Goal: Task Accomplishment & Management: Manage account settings

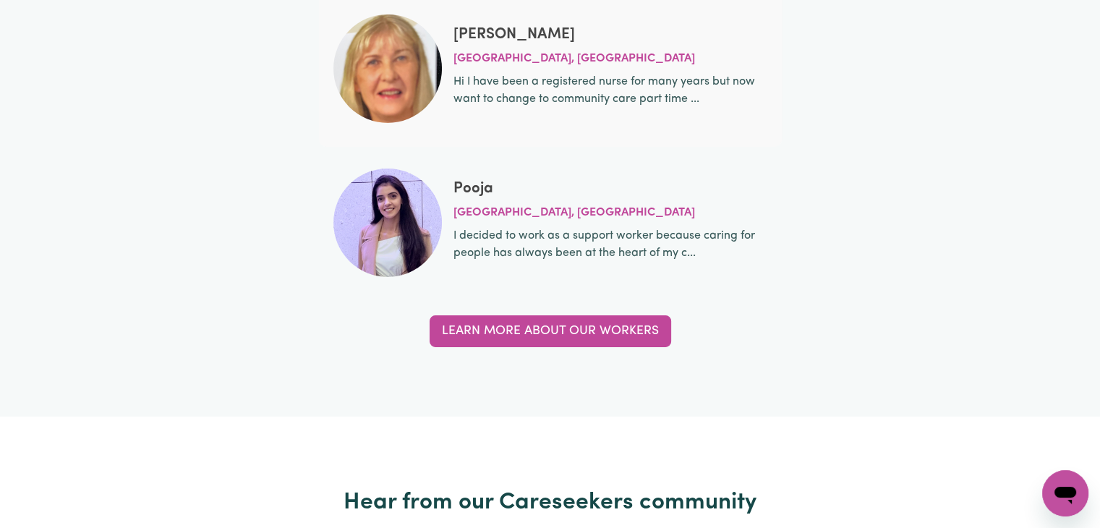
scroll to position [4916, 0]
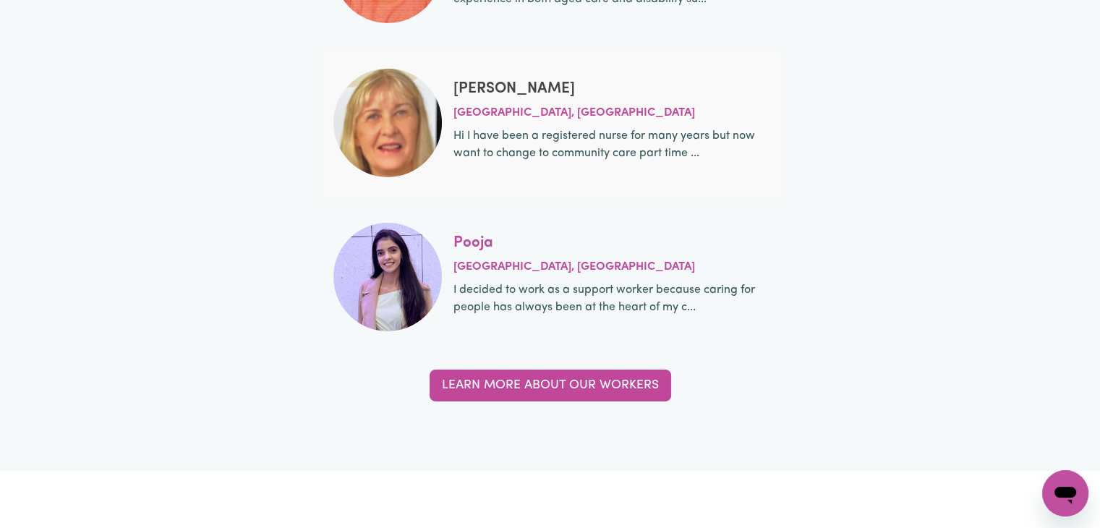
click at [477, 242] on link "Pooja" at bounding box center [473, 242] width 40 height 15
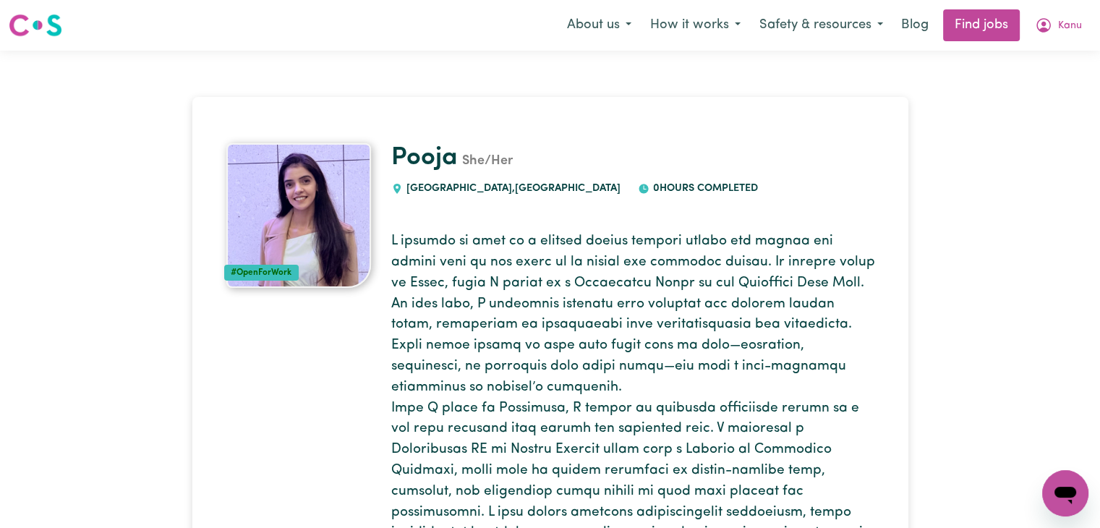
click at [298, 223] on img at bounding box center [298, 215] width 145 height 145
click at [298, 222] on img at bounding box center [298, 215] width 145 height 145
click at [298, 221] on img at bounding box center [298, 215] width 145 height 145
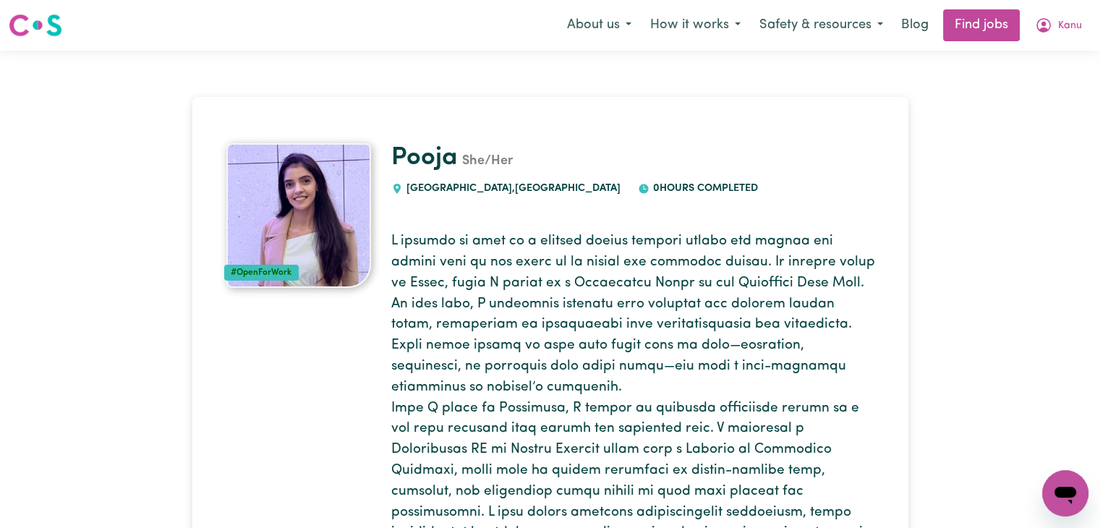
click at [298, 221] on img at bounding box center [298, 215] width 145 height 145
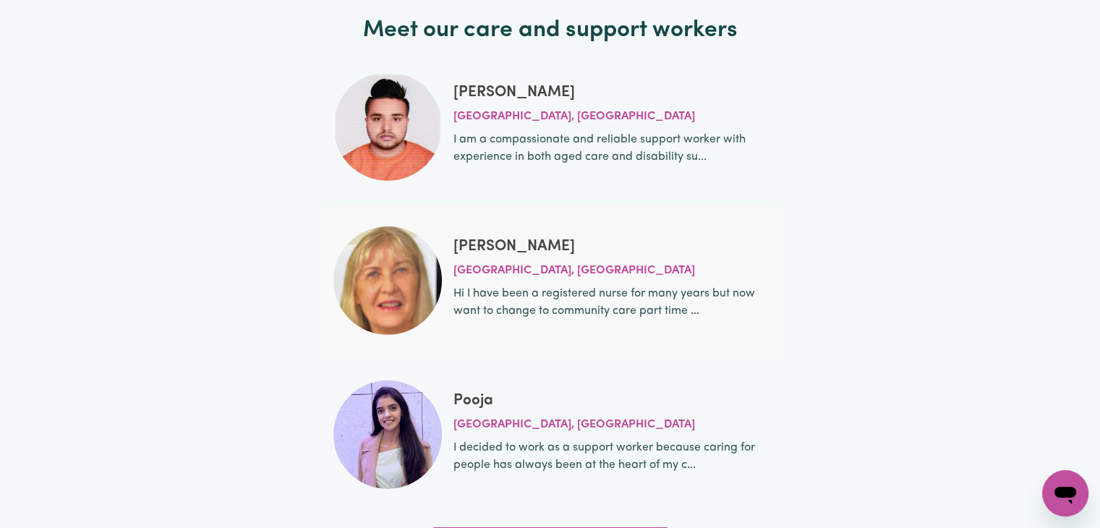
scroll to position [4699, 0]
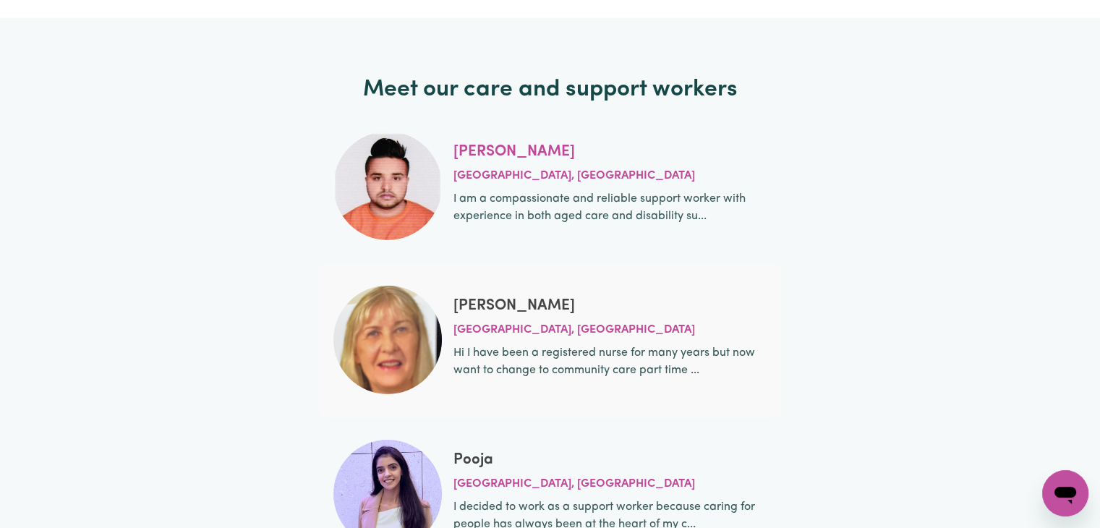
click at [463, 149] on link "[PERSON_NAME]" at bounding box center [513, 151] width 121 height 15
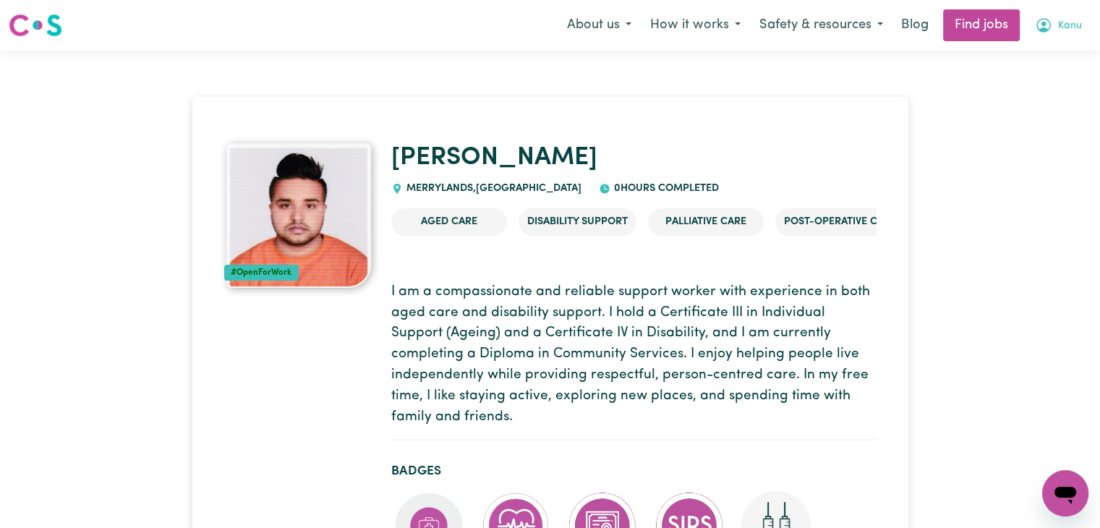
click at [1066, 27] on span "Kanu" at bounding box center [1070, 26] width 24 height 16
click at [1027, 80] on link "My Dashboard" at bounding box center [1033, 82] width 114 height 27
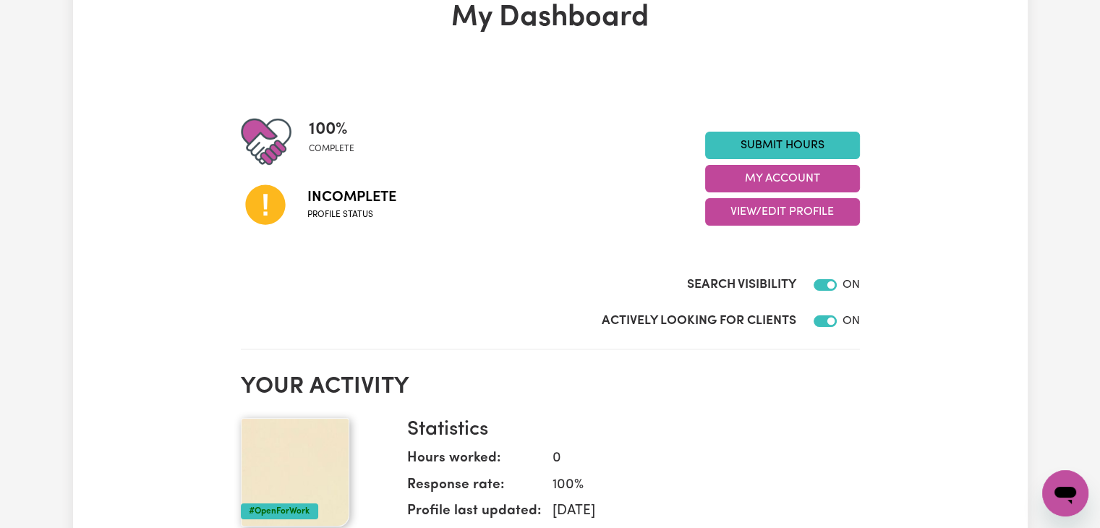
scroll to position [72, 0]
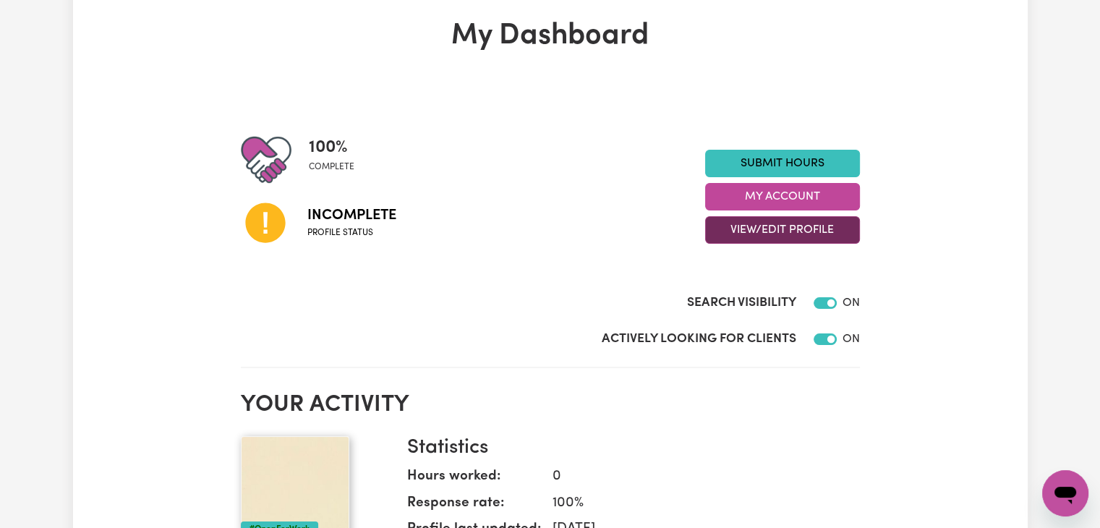
click at [769, 228] on button "View/Edit Profile" at bounding box center [782, 229] width 155 height 27
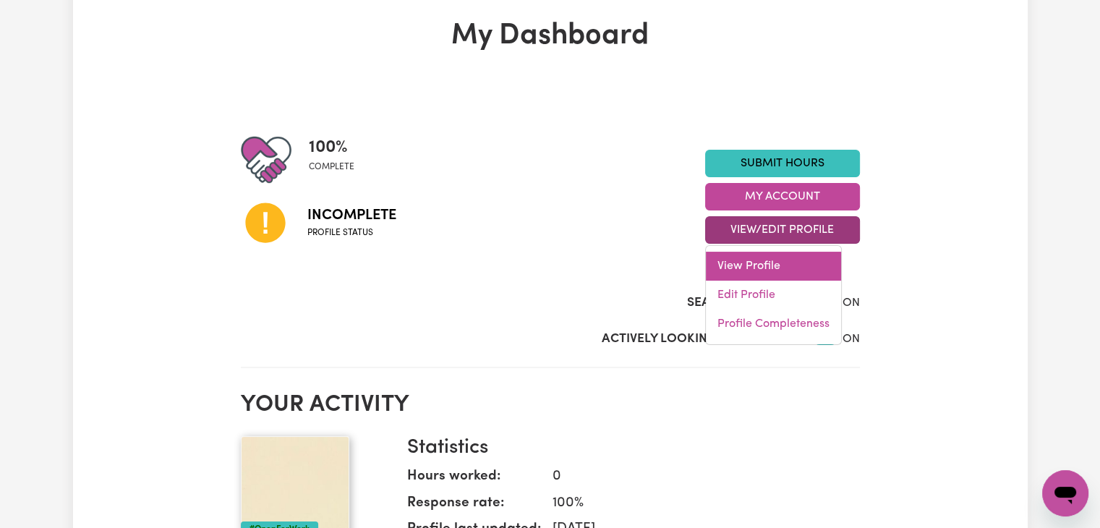
click at [750, 269] on link "View Profile" at bounding box center [773, 266] width 135 height 29
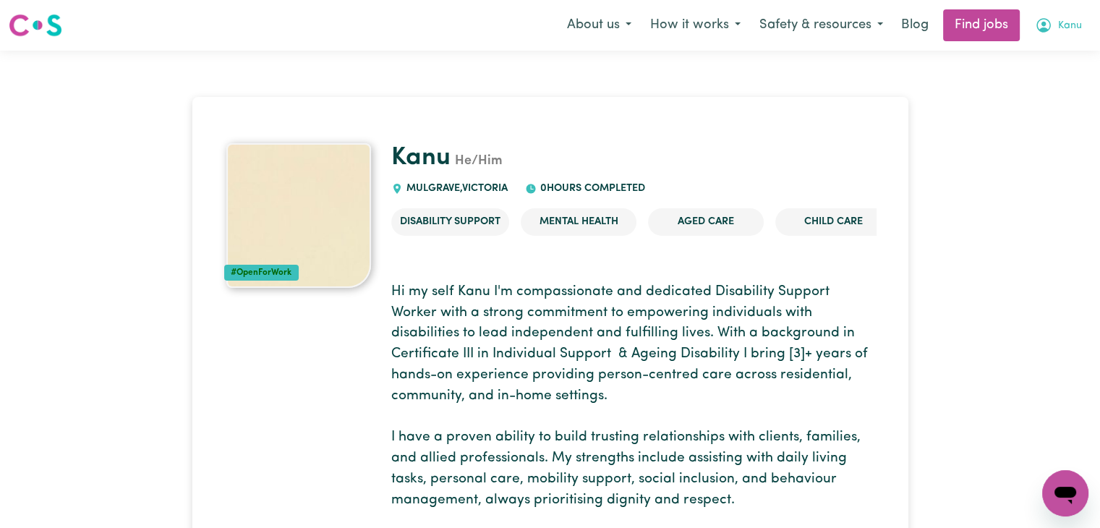
click at [1059, 24] on span "Kanu" at bounding box center [1070, 26] width 24 height 16
click at [1023, 85] on link "My Dashboard" at bounding box center [1033, 82] width 114 height 27
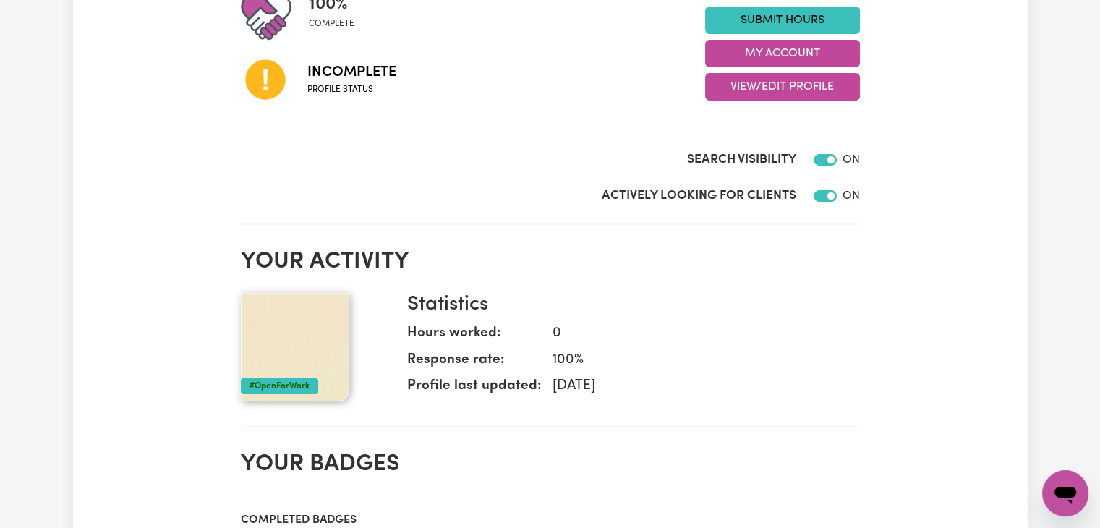
scroll to position [217, 0]
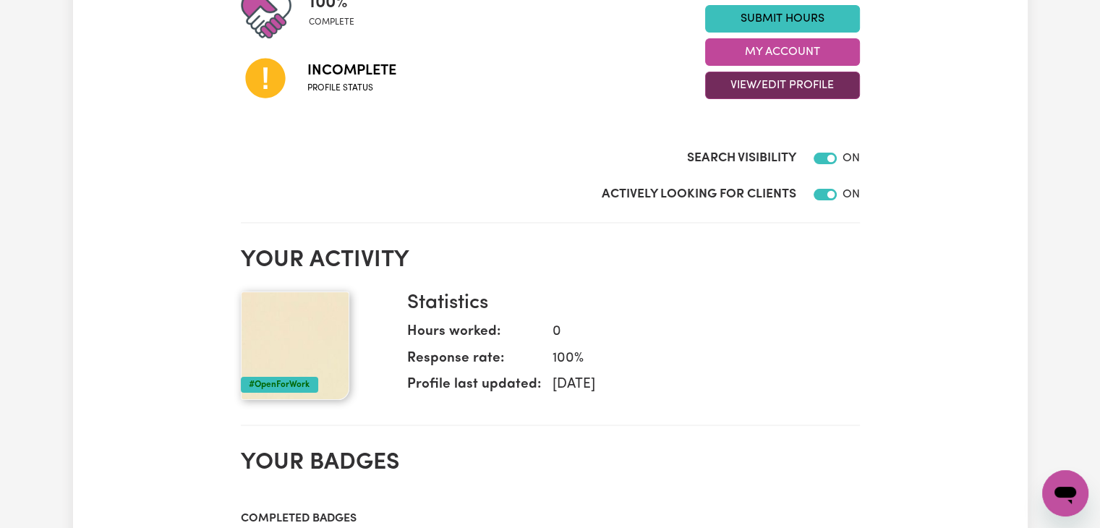
click at [793, 85] on button "View/Edit Profile" at bounding box center [782, 85] width 155 height 27
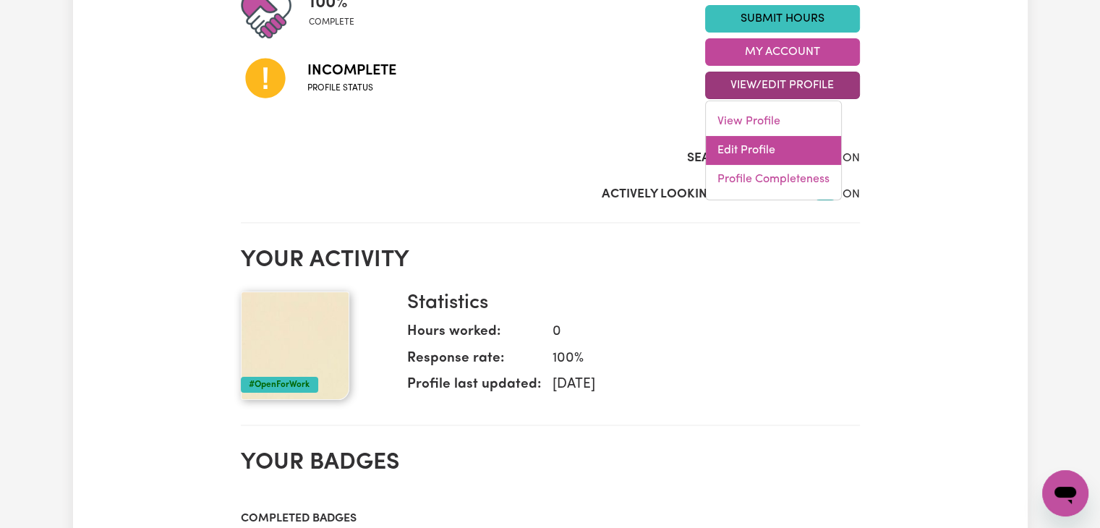
click at [755, 146] on link "Edit Profile" at bounding box center [773, 150] width 135 height 29
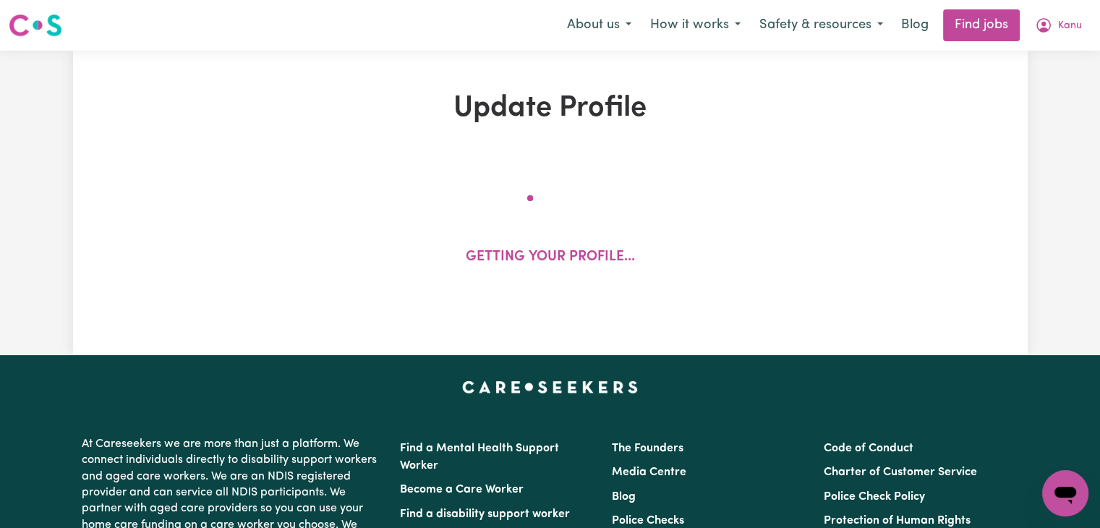
select select "[DEMOGRAPHIC_DATA]"
select select "[DEMOGRAPHIC_DATA] Work Visa"
select select "Studying a healthcare related degree or qualification"
select select "47"
select select "49"
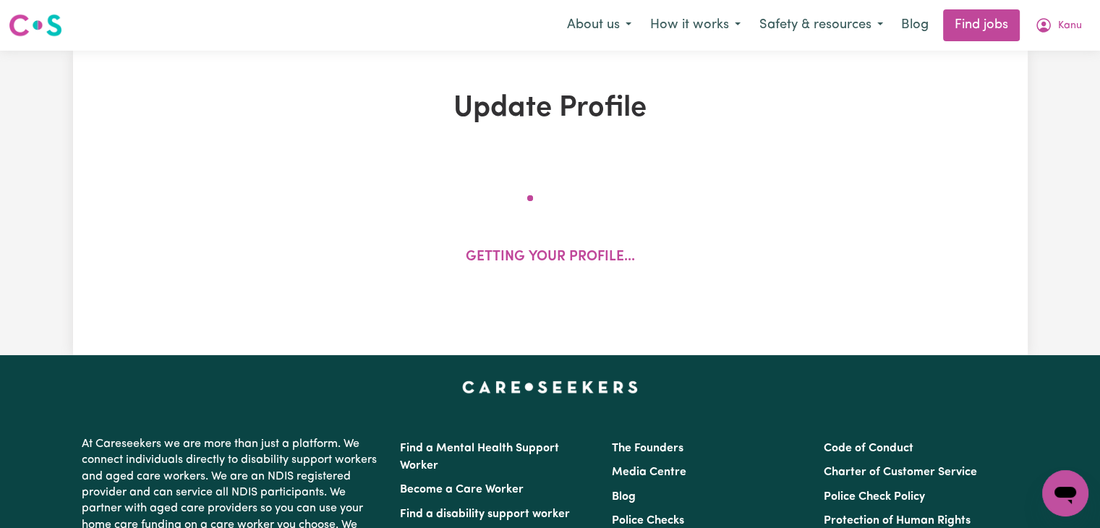
select select "52"
select select "65"
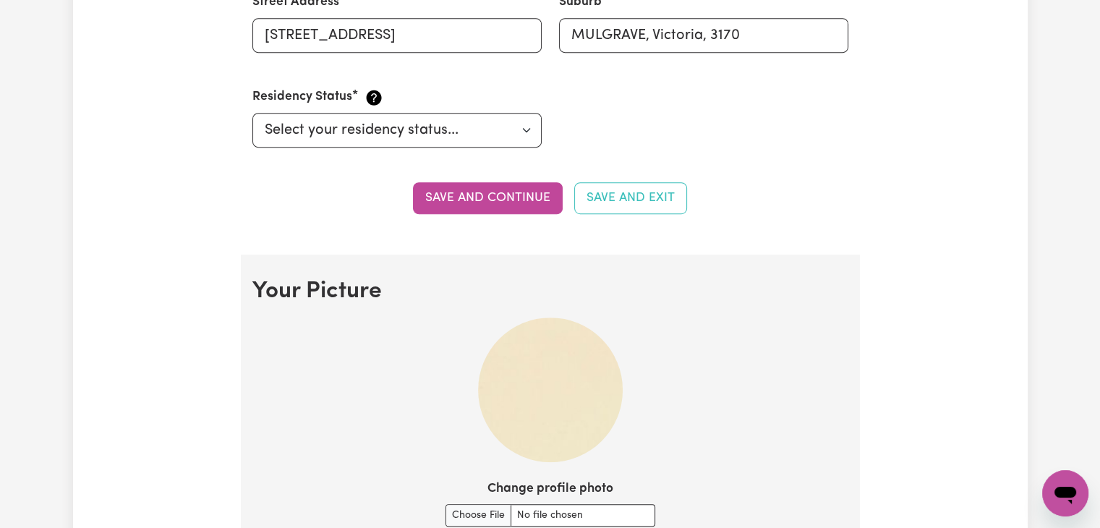
scroll to position [940, 0]
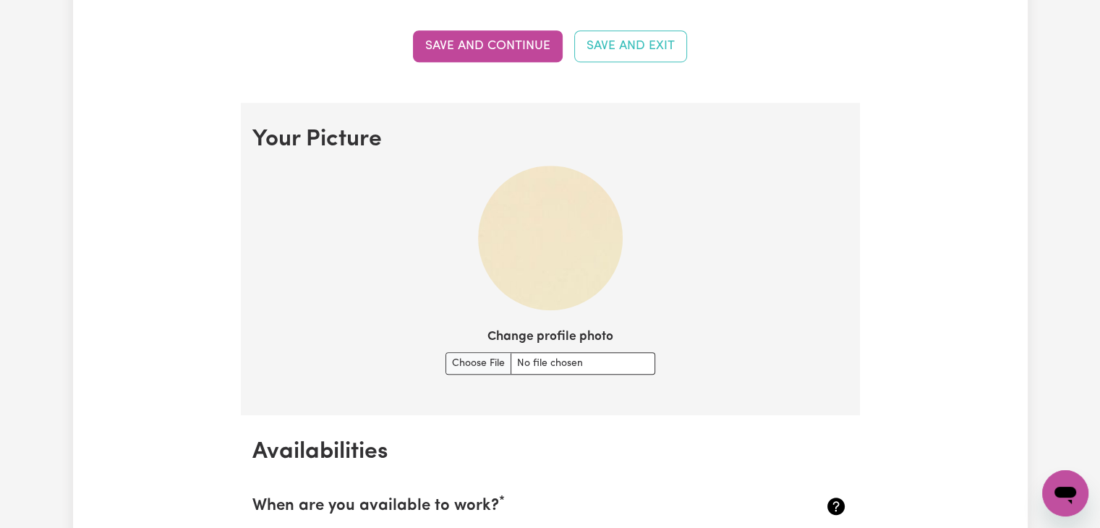
click at [567, 234] on img at bounding box center [550, 238] width 145 height 145
click at [489, 368] on input "Change profile photo" at bounding box center [550, 363] width 210 height 22
click at [452, 359] on input "Change profile photo" at bounding box center [550, 363] width 210 height 22
type input "C:\fakepath\PROFILE PIC.jpg"
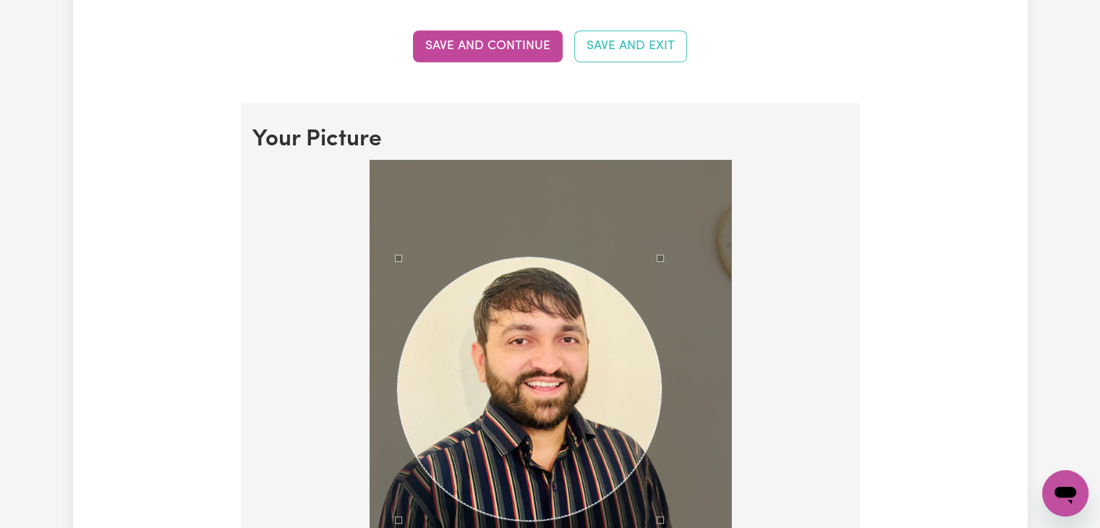
click at [564, 345] on div "Use the arrow keys to move the crop selection area" at bounding box center [530, 389] width 264 height 264
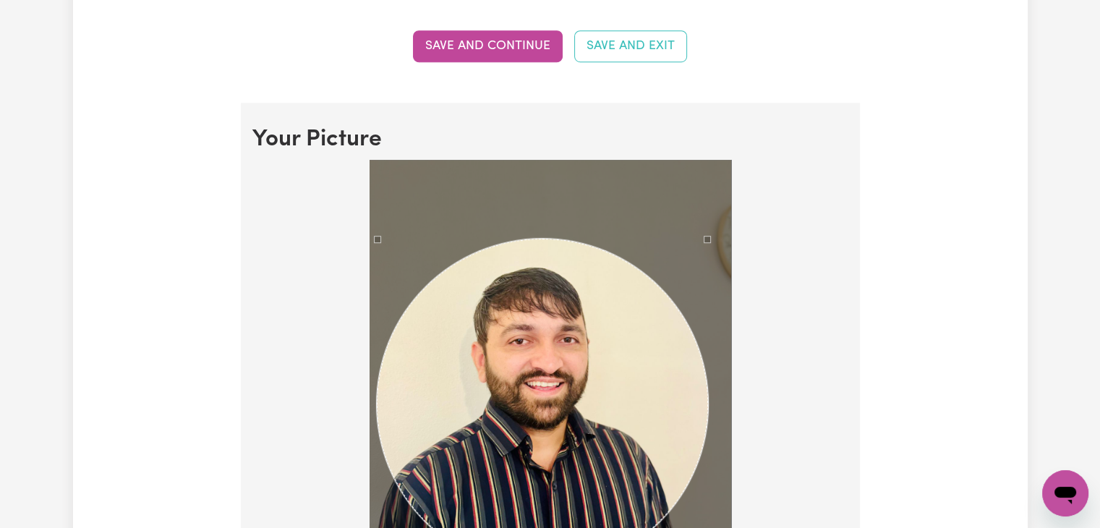
click at [606, 402] on div "Use the arrow keys to move the crop selection area" at bounding box center [542, 404] width 331 height 331
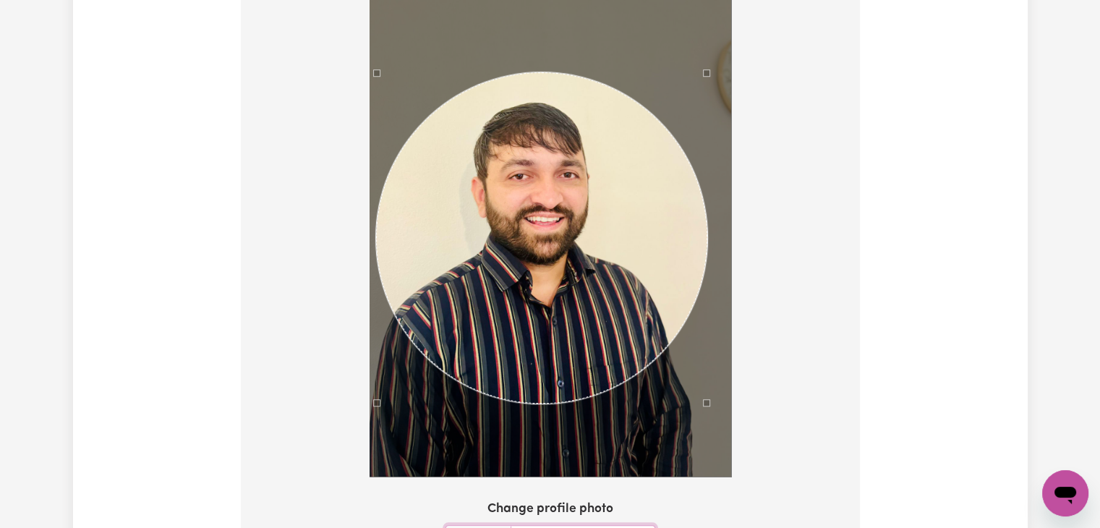
scroll to position [1157, 0]
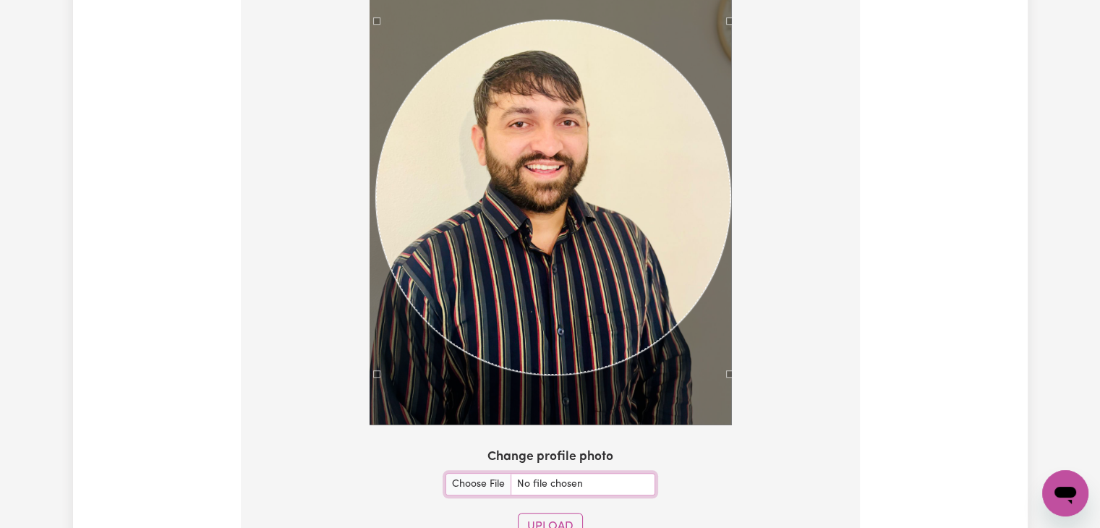
click at [748, 495] on section "Your Picture Change profile photo Upload" at bounding box center [550, 230] width 619 height 688
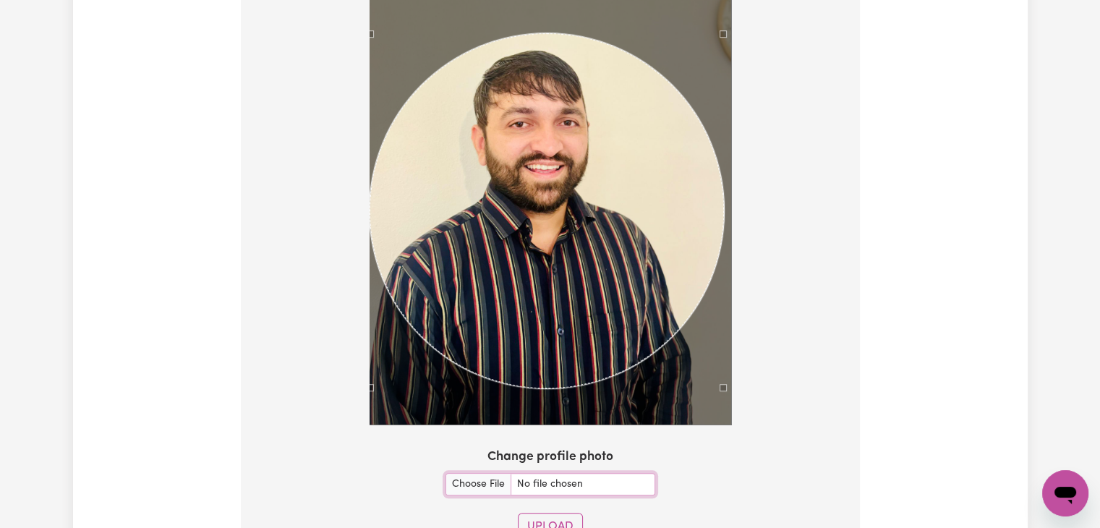
click at [575, 179] on div "Use the arrow keys to move the crop selection area" at bounding box center [546, 210] width 354 height 354
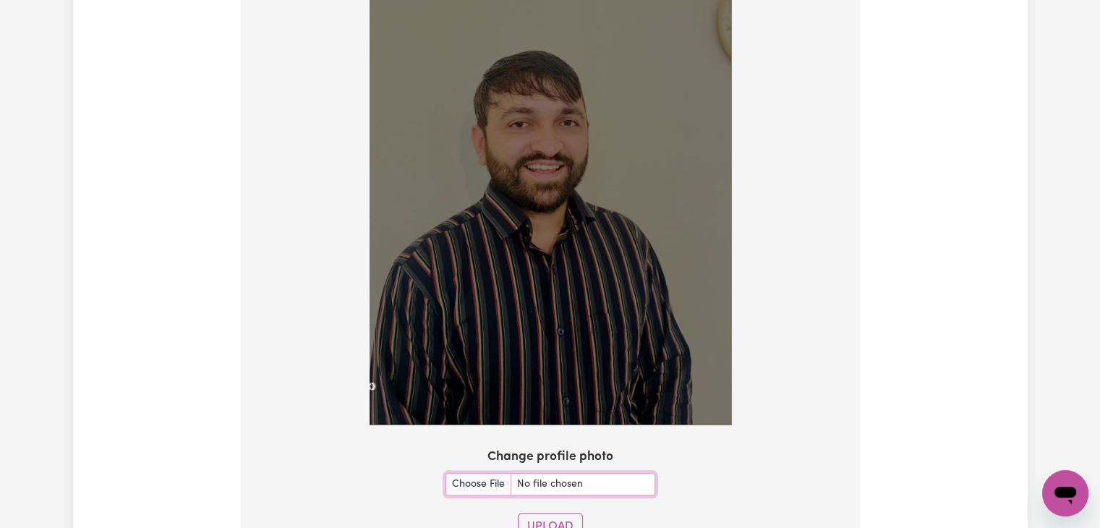
click at [349, 380] on div at bounding box center [550, 187] width 596 height 488
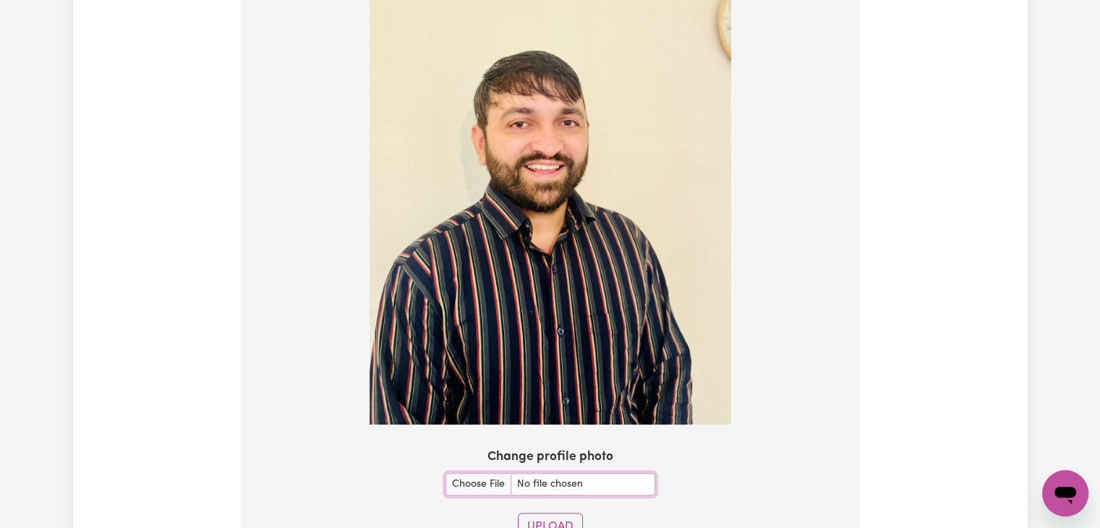
click at [577, 183] on img at bounding box center [549, 184] width 361 height 482
click at [541, 128] on img at bounding box center [549, 184] width 361 height 482
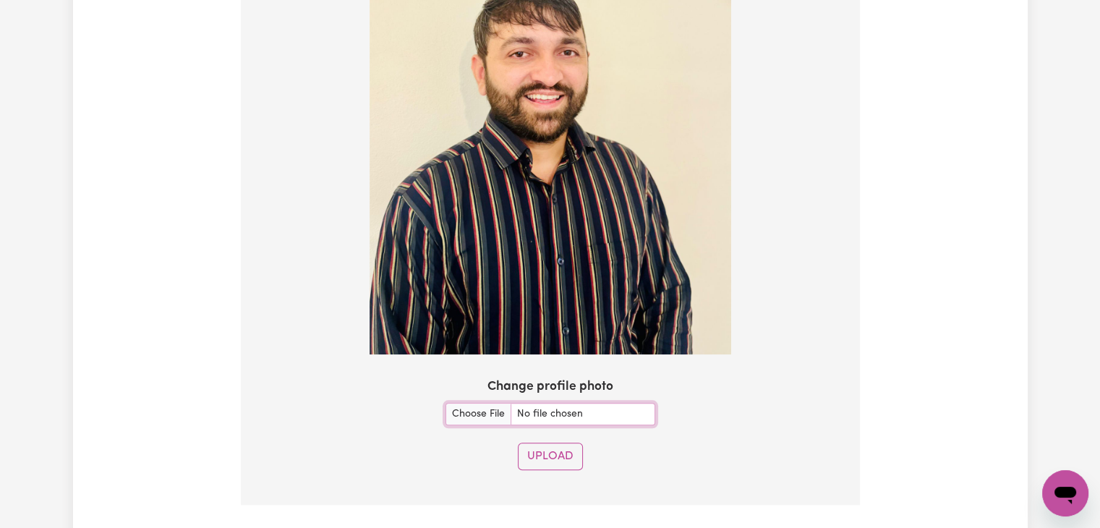
scroll to position [1229, 0]
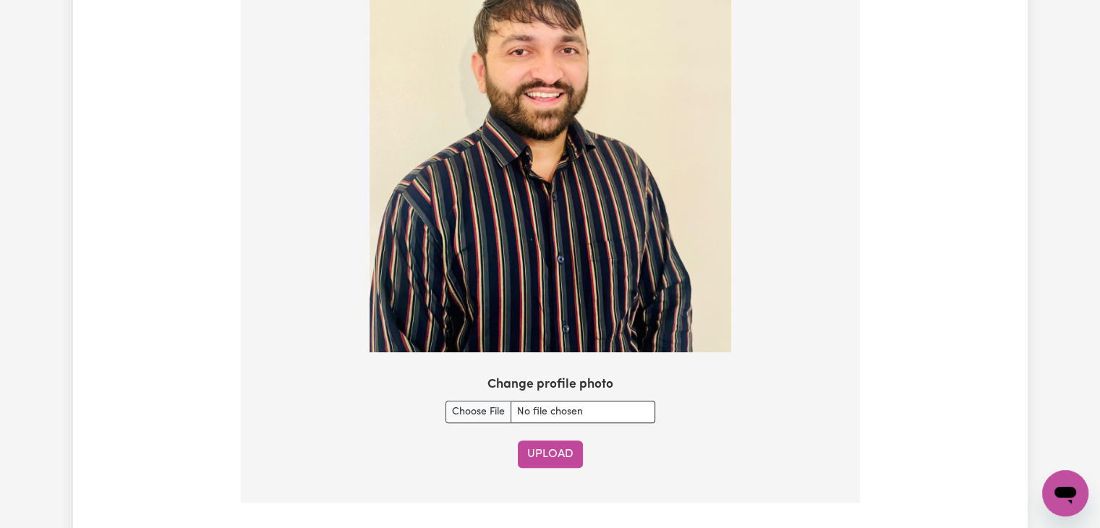
click at [556, 447] on button "Upload" at bounding box center [550, 453] width 65 height 27
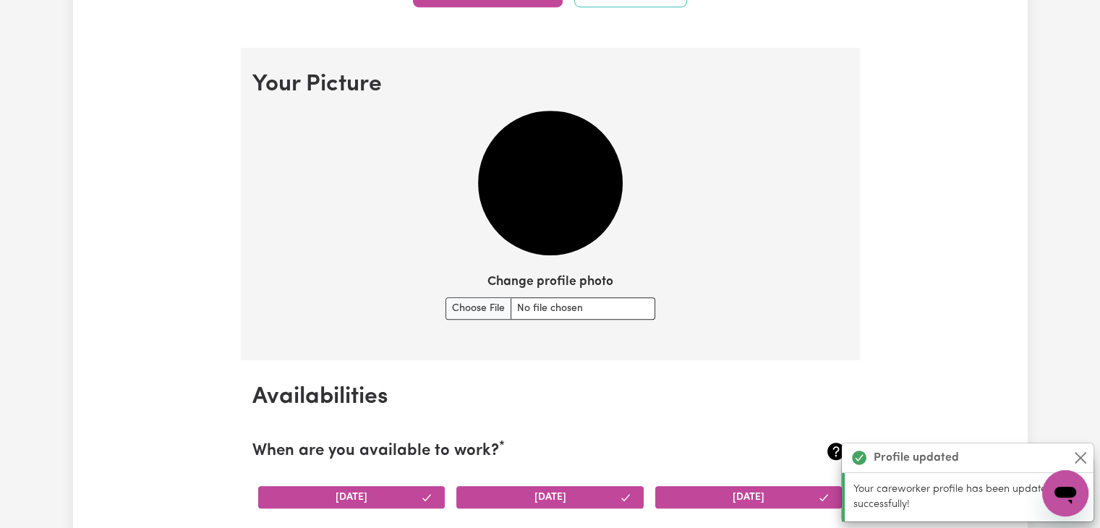
scroll to position [992, 0]
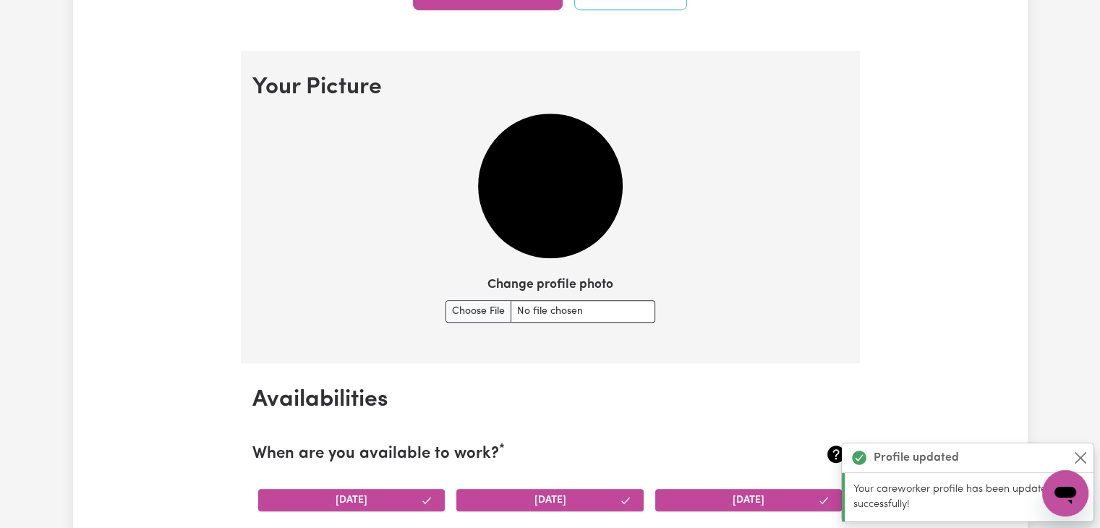
click at [599, 394] on h2 "Availabilities" at bounding box center [550, 399] width 596 height 27
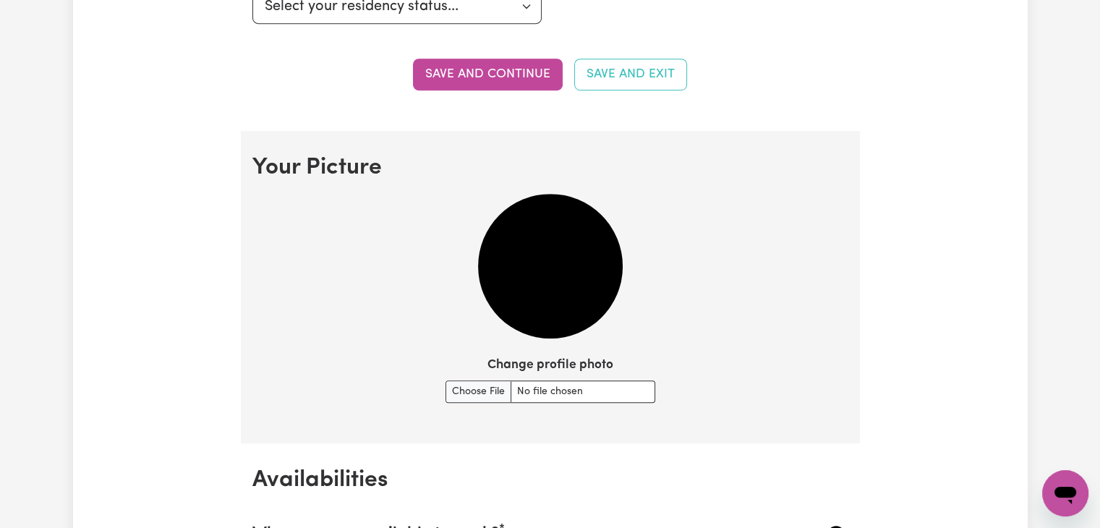
scroll to position [1064, 0]
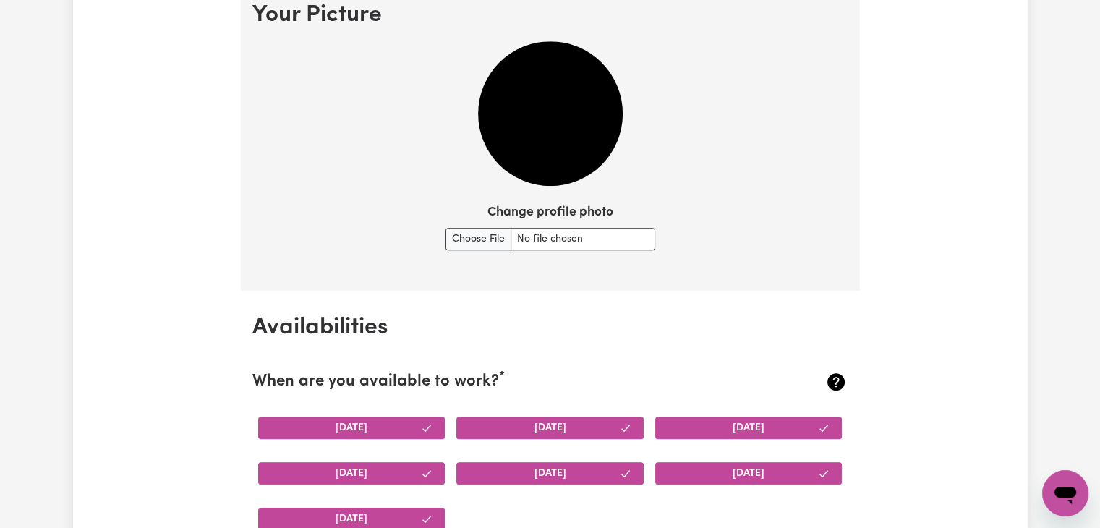
click at [547, 116] on img at bounding box center [550, 113] width 145 height 145
click at [461, 234] on input "Change profile photo" at bounding box center [550, 239] width 210 height 22
type input "C:\fakepath\PROFILE PIC.jpg"
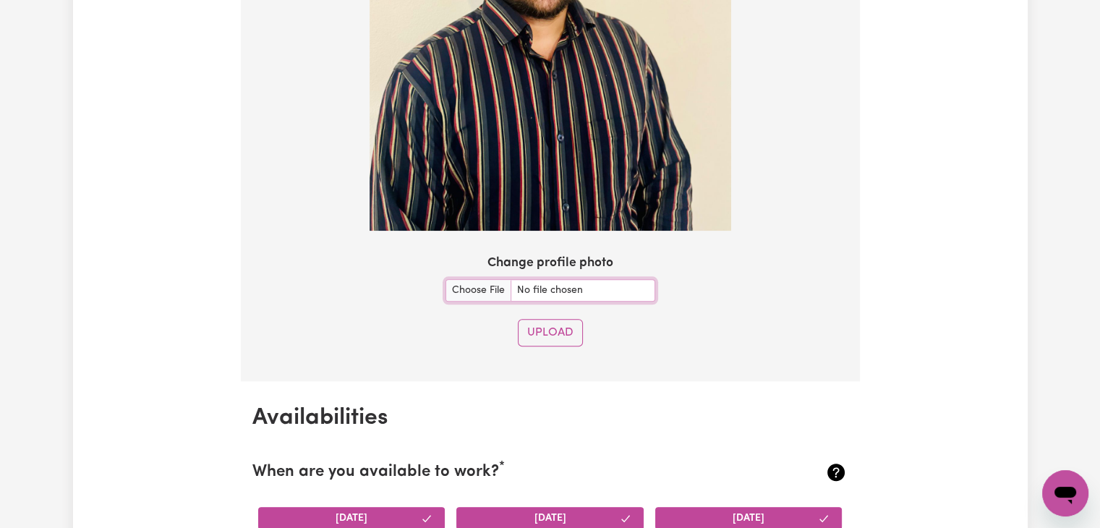
scroll to position [1353, 0]
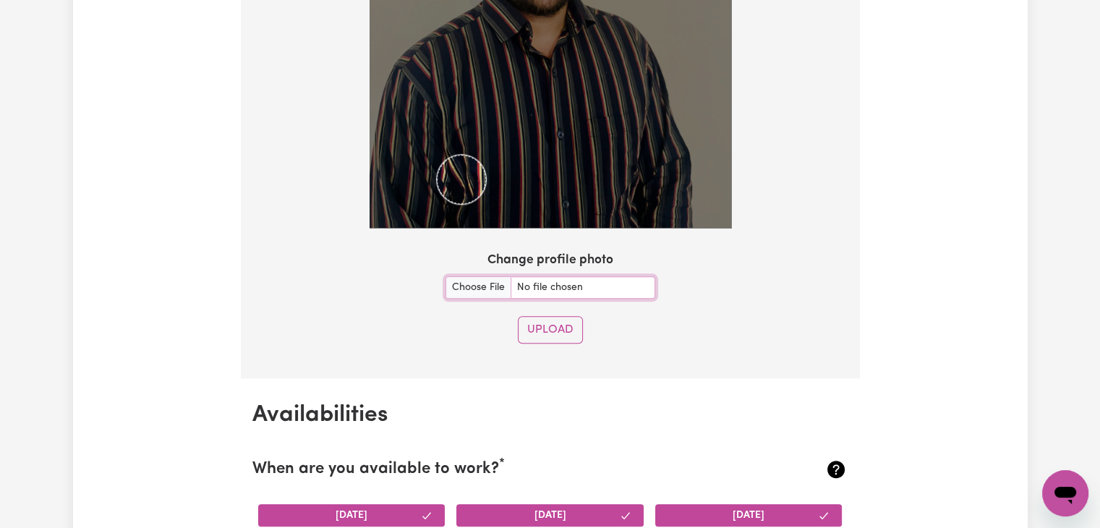
click at [445, 252] on section "Your Picture Change profile photo Upload" at bounding box center [550, 33] width 619 height 688
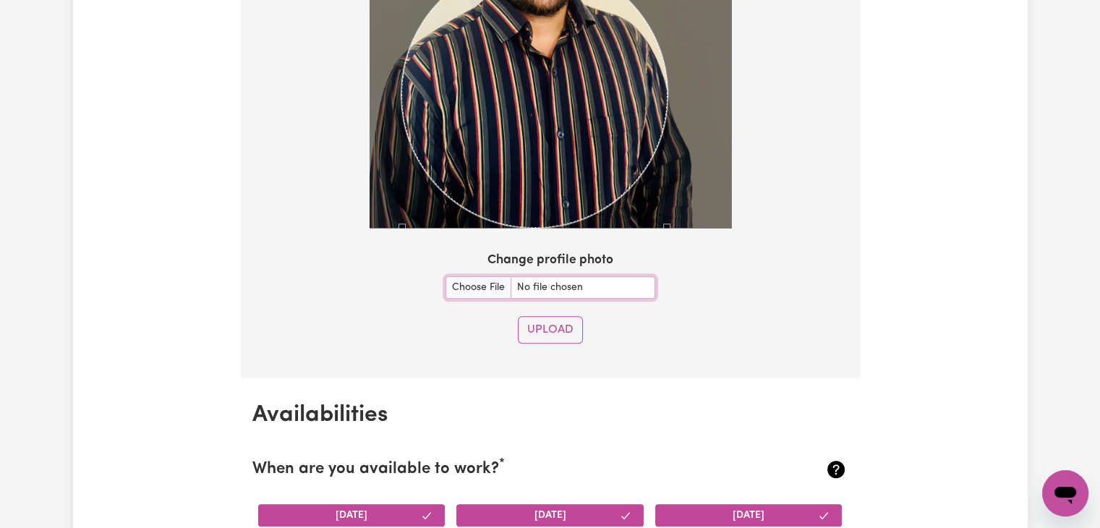
click at [531, 108] on div "Use the arrow keys to move the crop selection area" at bounding box center [534, 95] width 266 height 266
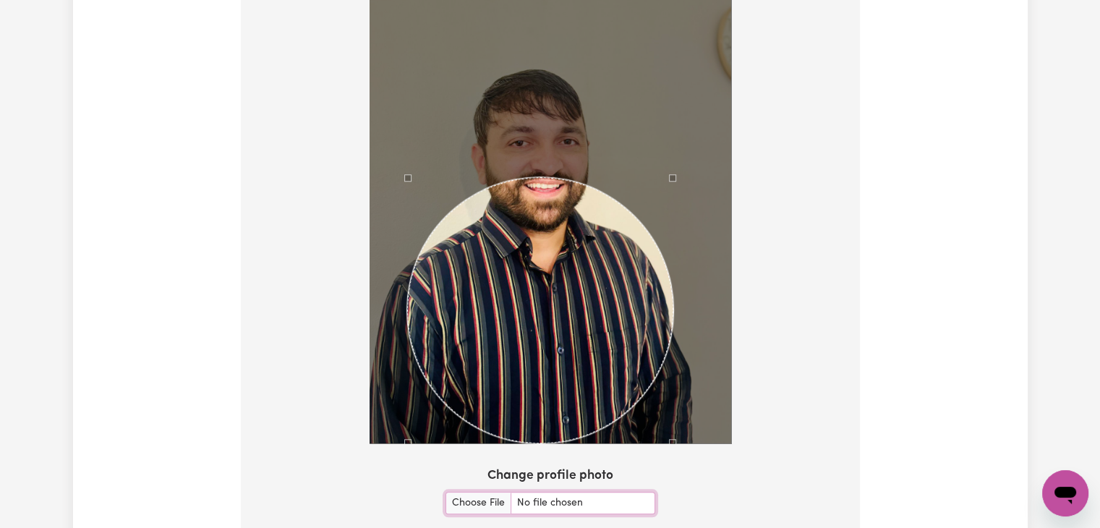
scroll to position [1137, 0]
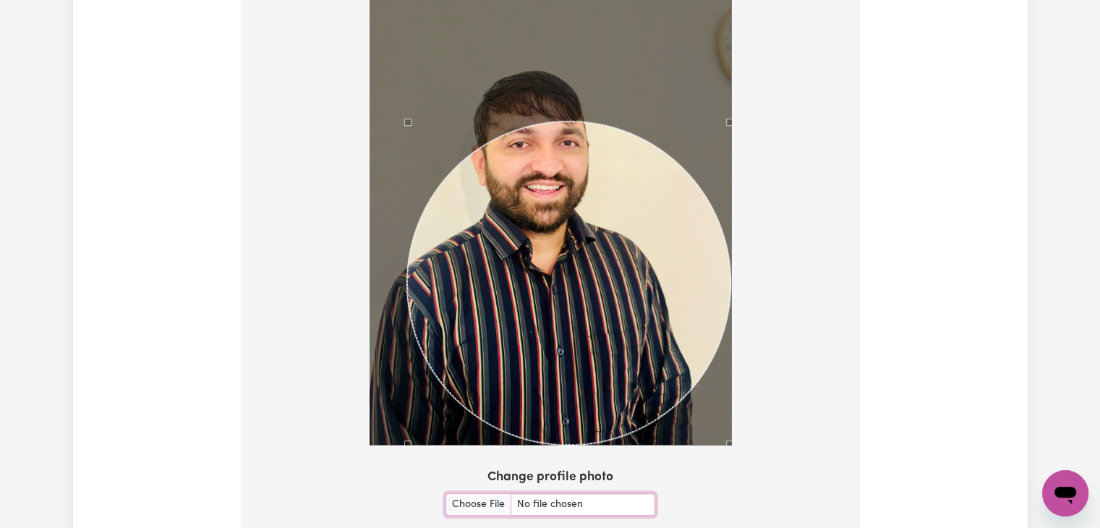
click at [804, 35] on div at bounding box center [550, 207] width 596 height 488
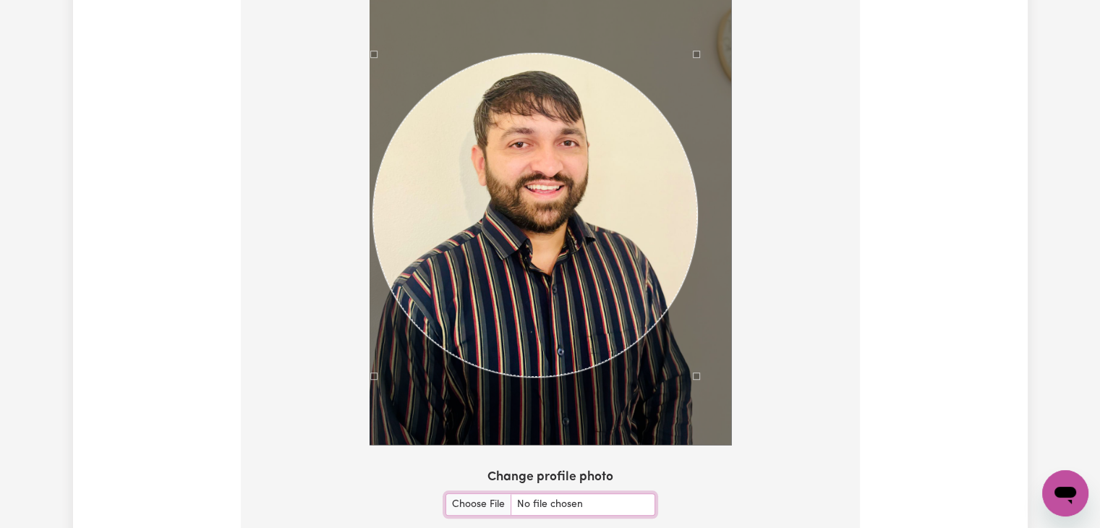
click at [480, 209] on div "Use the arrow keys to move the crop selection area" at bounding box center [535, 215] width 324 height 323
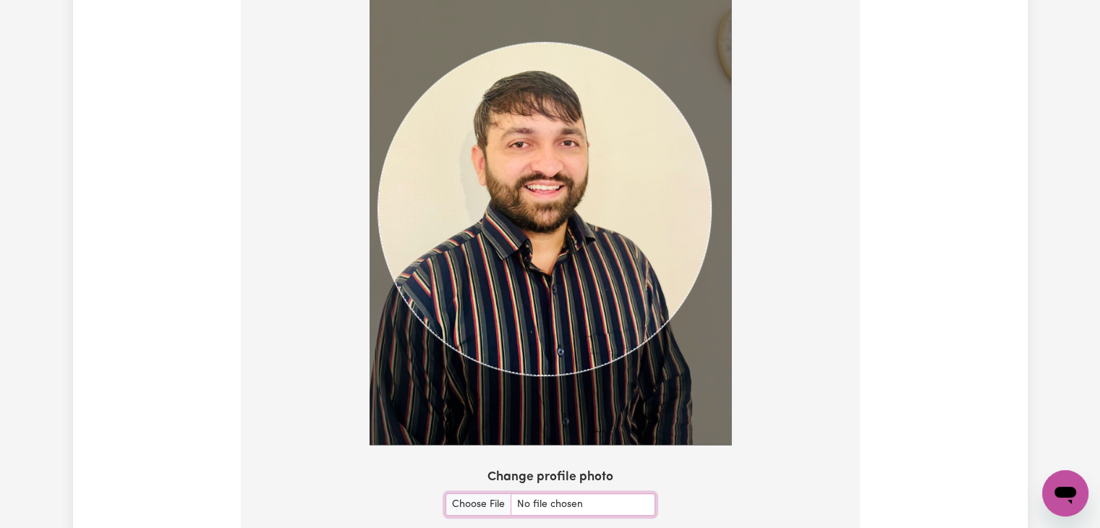
click at [698, 69] on img at bounding box center [549, 204] width 361 height 482
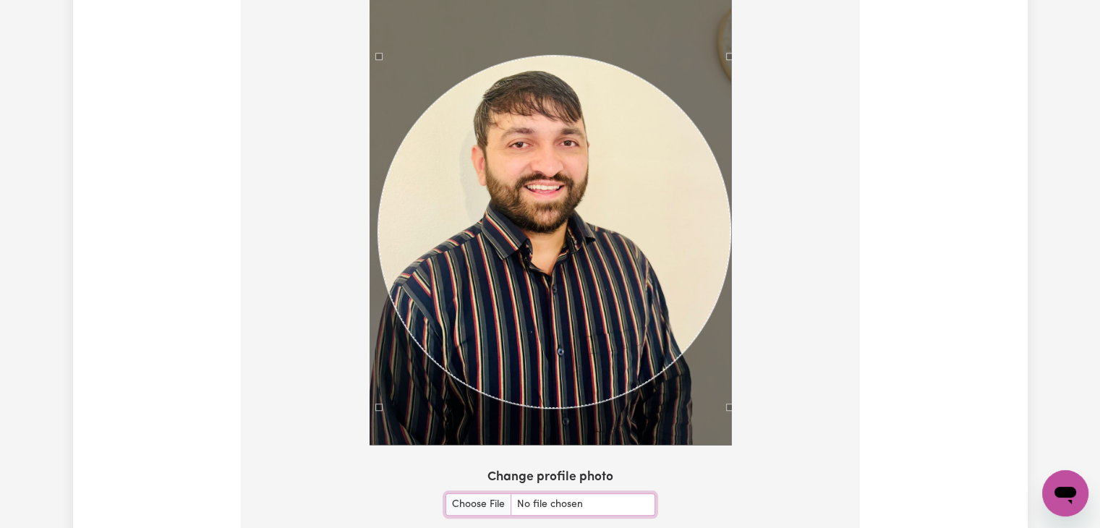
click at [740, 517] on section "Your Picture Change profile photo Upload" at bounding box center [550, 250] width 619 height 688
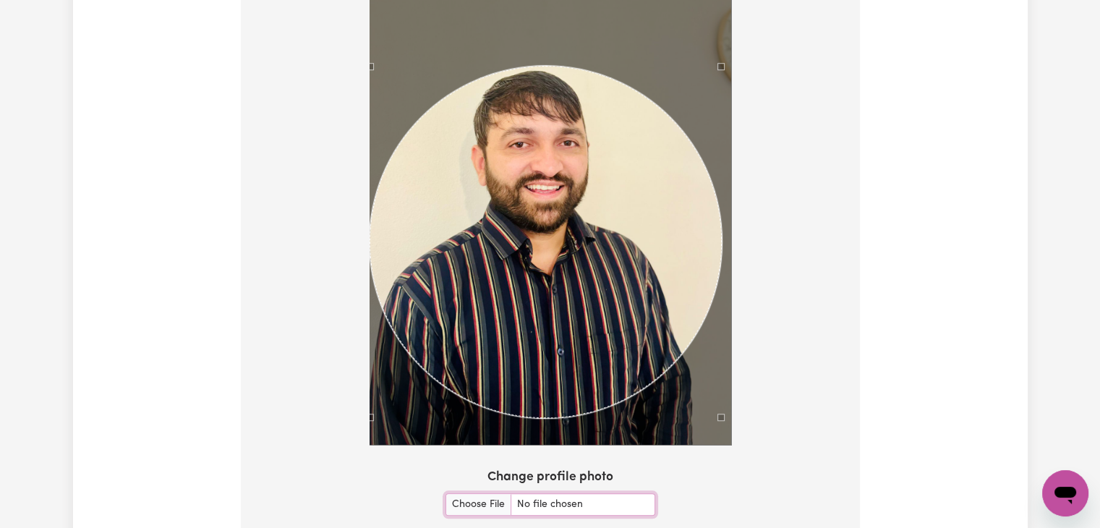
click at [554, 255] on div "Use the arrow keys to move the crop selection area" at bounding box center [545, 242] width 352 height 352
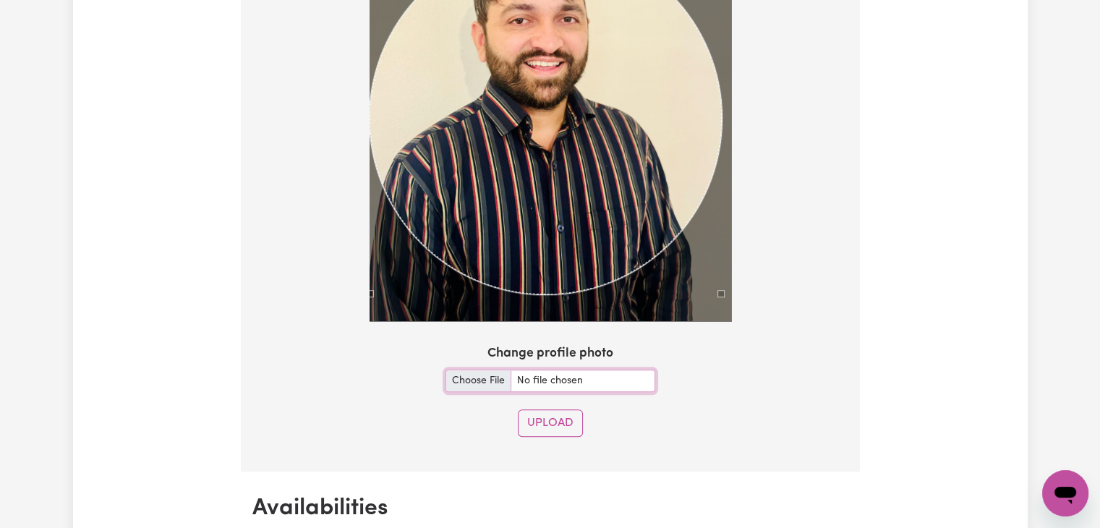
scroll to position [1281, 0]
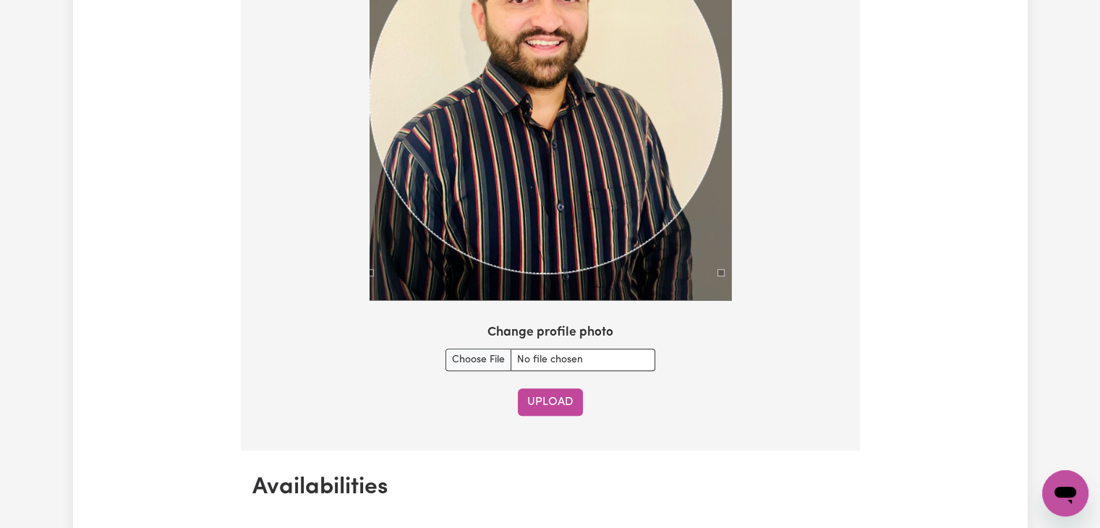
click at [549, 400] on button "Upload" at bounding box center [550, 401] width 65 height 27
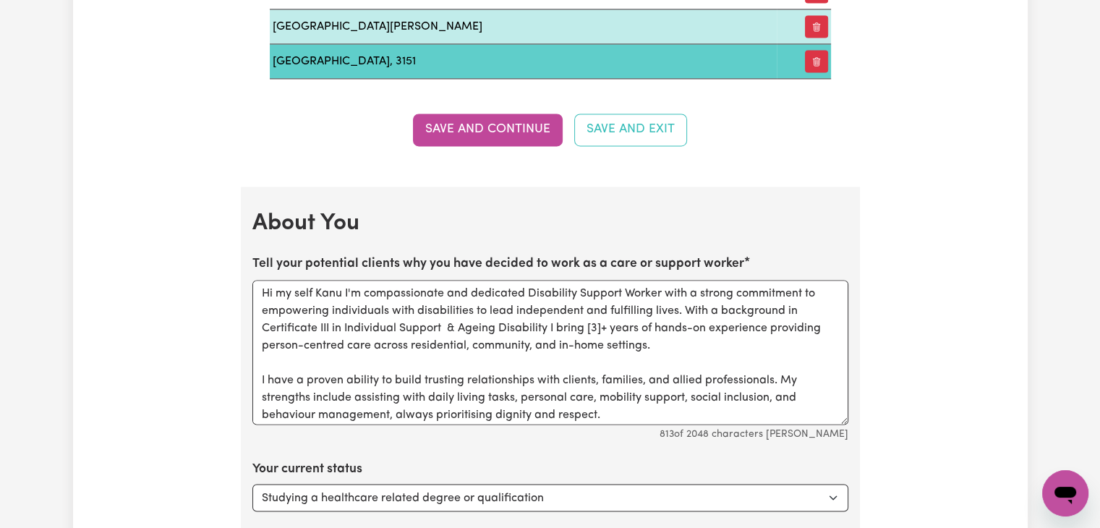
scroll to position [2149, 0]
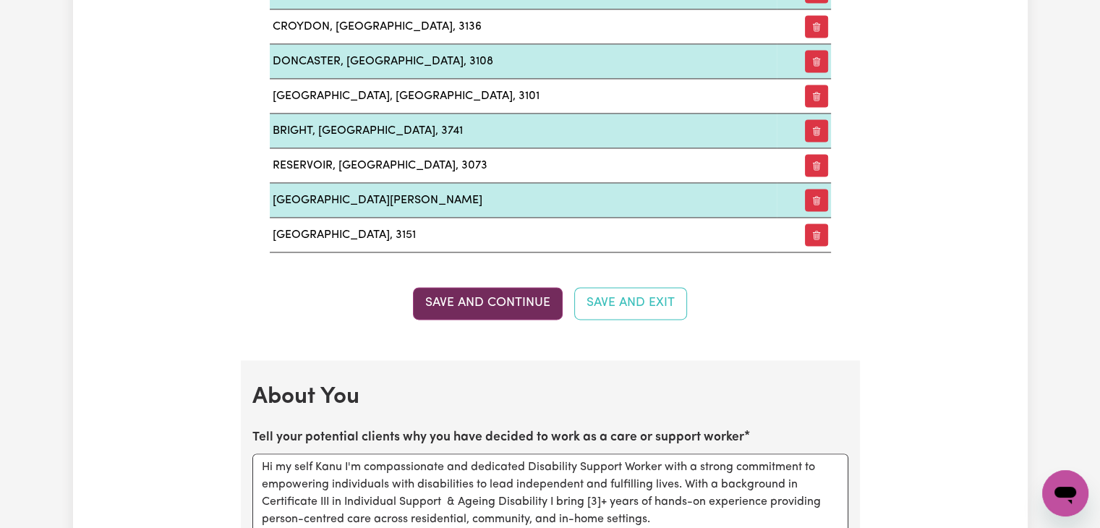
click at [489, 301] on button "Save and Continue" at bounding box center [488, 303] width 150 height 32
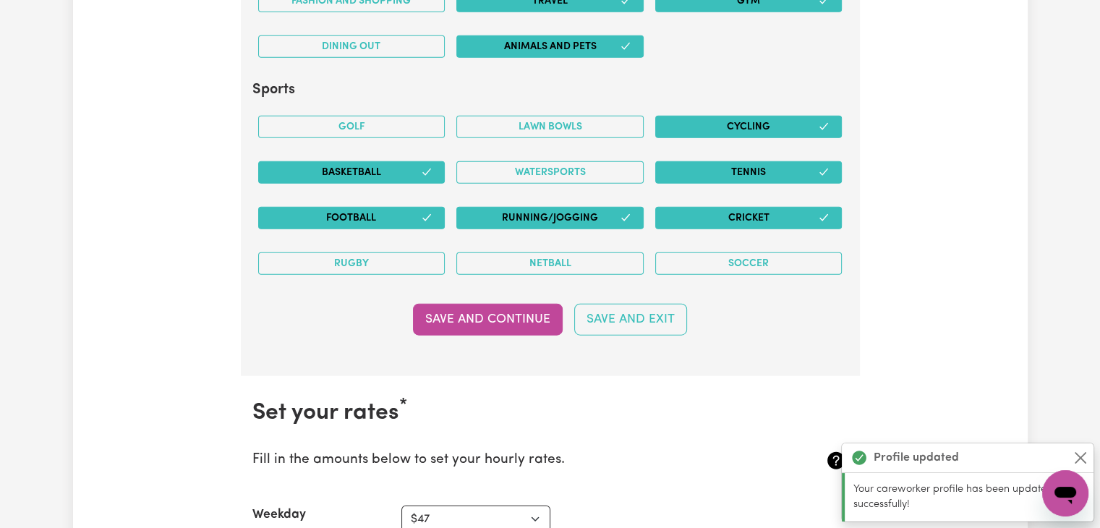
scroll to position [3801, 0]
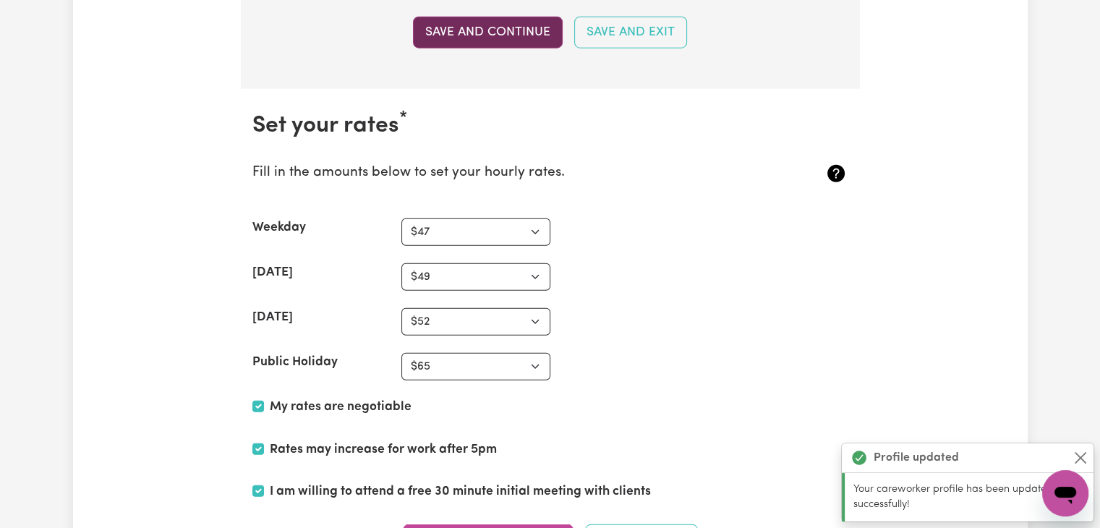
click at [476, 17] on button "Save and Continue" at bounding box center [488, 33] width 150 height 32
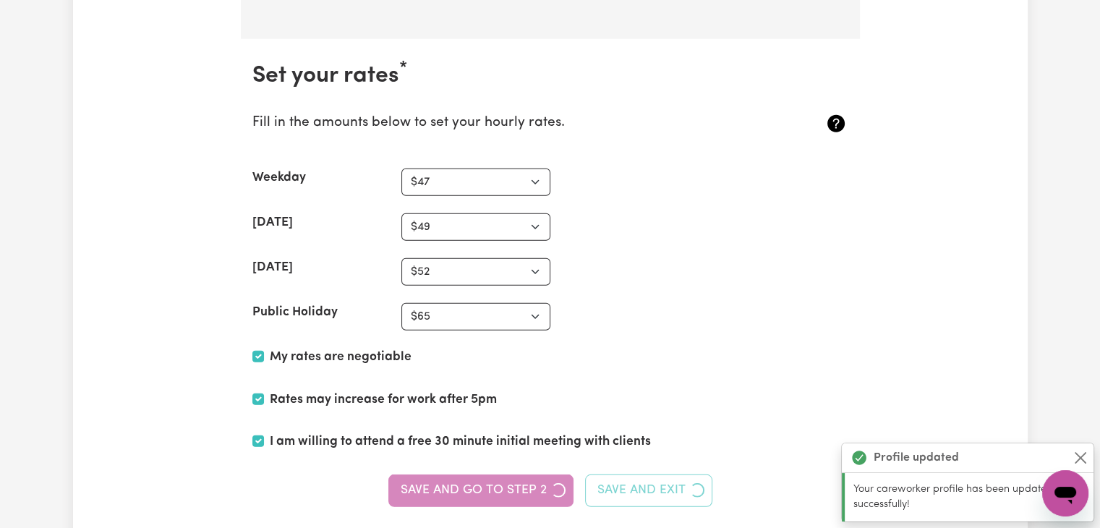
scroll to position [3876, 0]
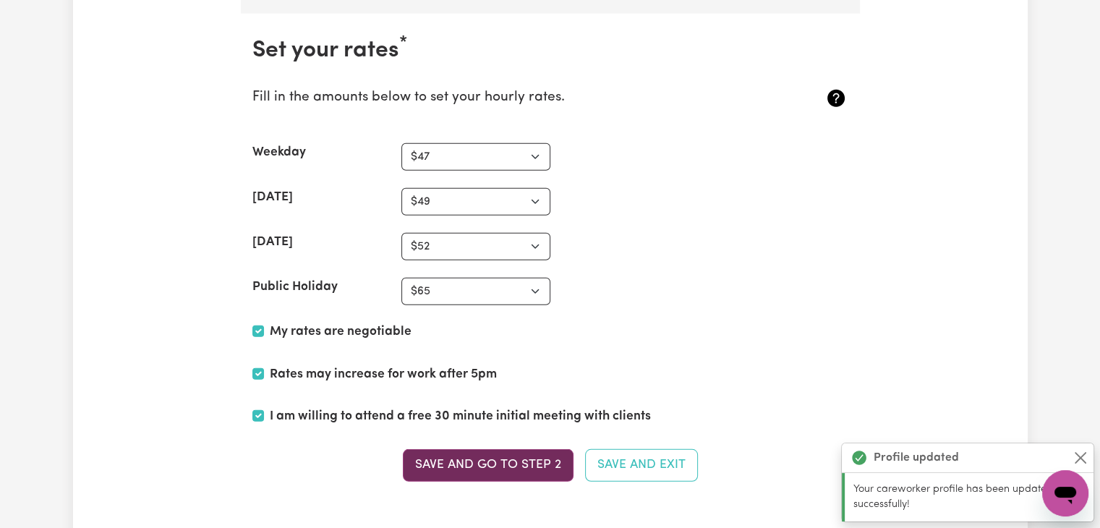
click at [445, 458] on button "Save and go to Step 2" at bounding box center [488, 465] width 171 height 32
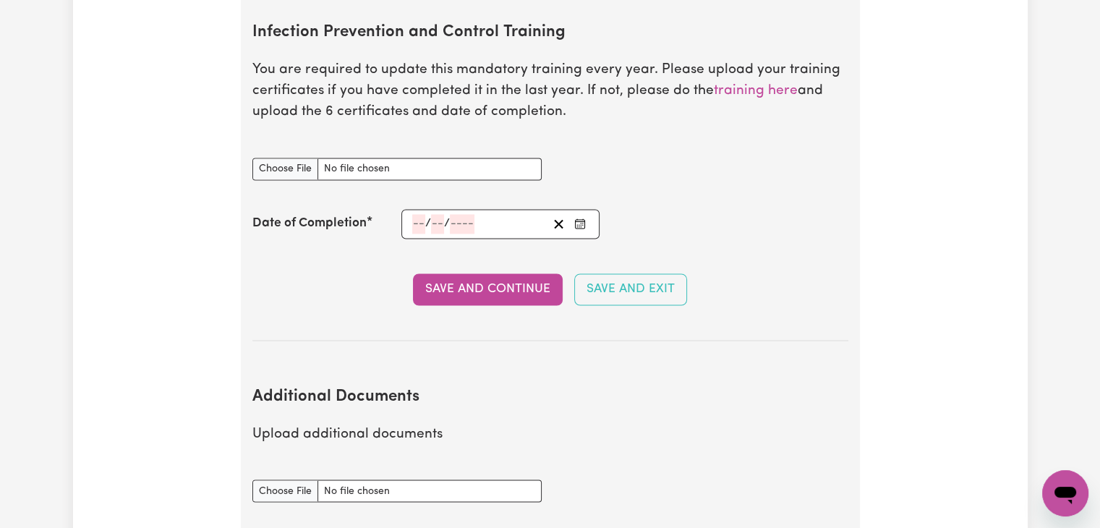
scroll to position [2603, 0]
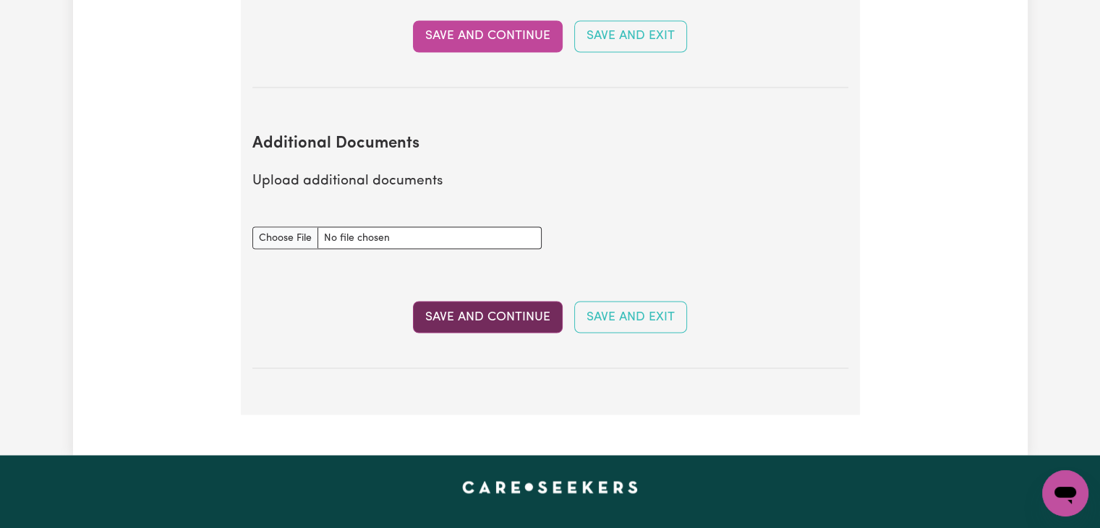
click at [508, 301] on button "Save and Continue" at bounding box center [488, 317] width 150 height 32
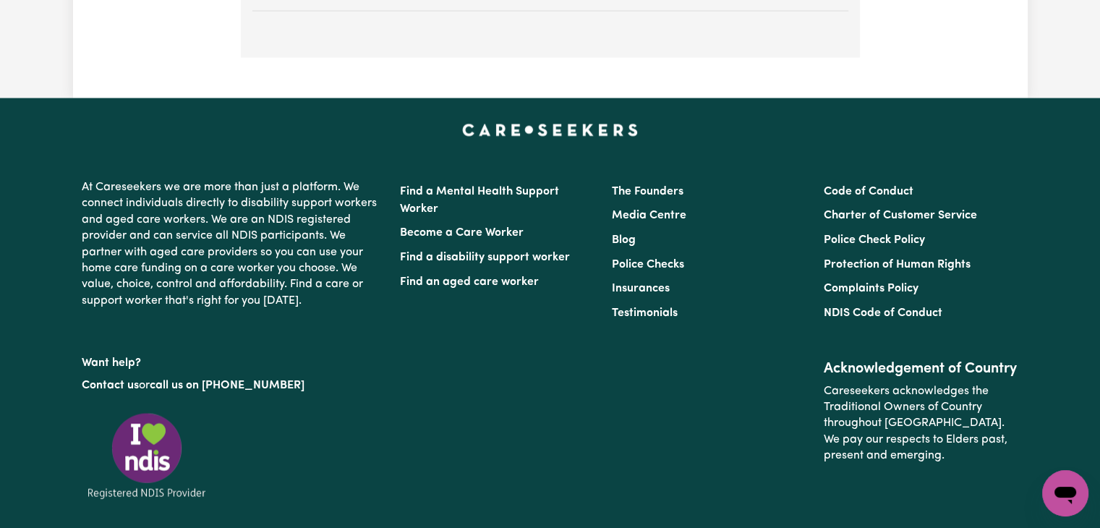
select select "2022"
select select "2024"
select select "2025"
select select "Certificate III (Individual Support)"
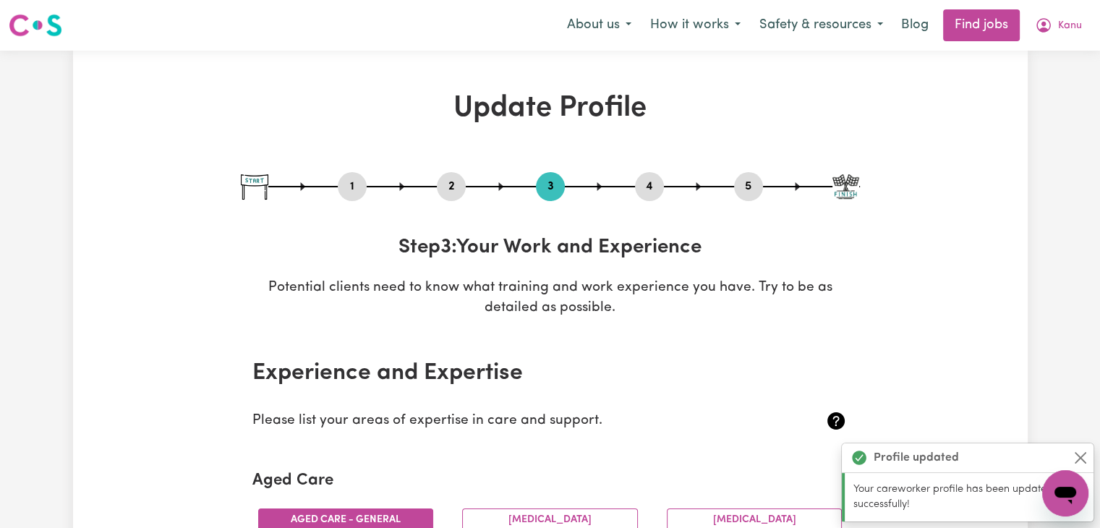
scroll to position [0, 0]
click at [1050, 21] on icon "My Account" at bounding box center [1043, 25] width 17 height 17
click at [1006, 82] on link "My Dashboard" at bounding box center [1033, 82] width 114 height 27
